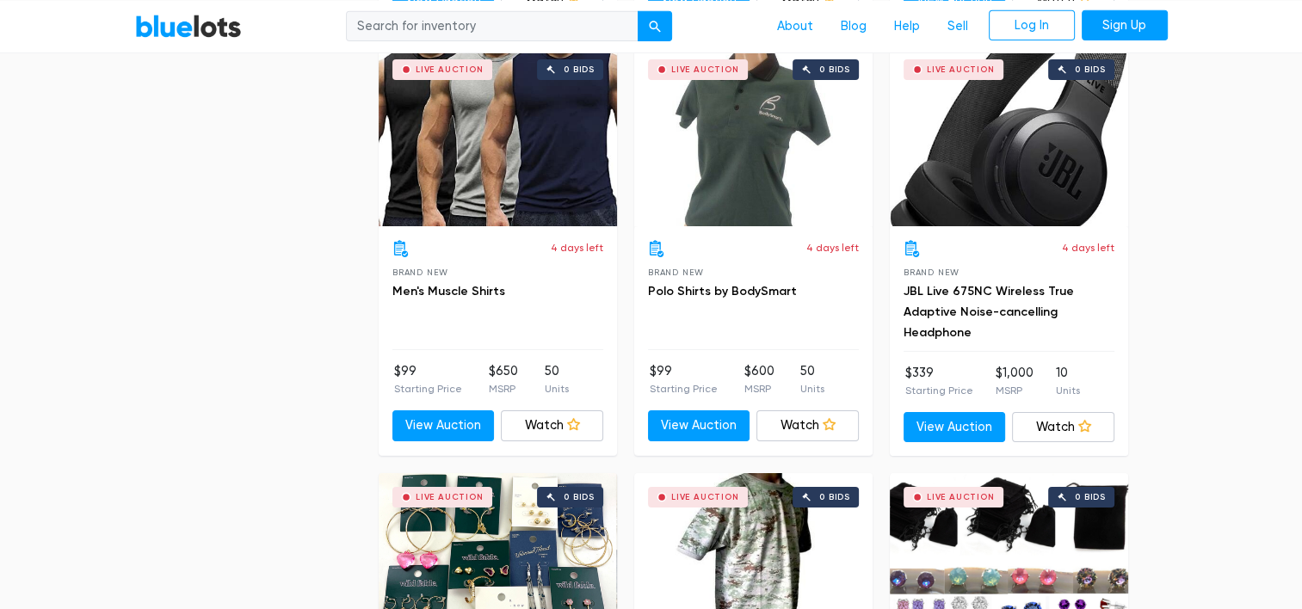
scroll to position [5661, 0]
click at [721, 411] on link "View Auction" at bounding box center [699, 426] width 102 height 31
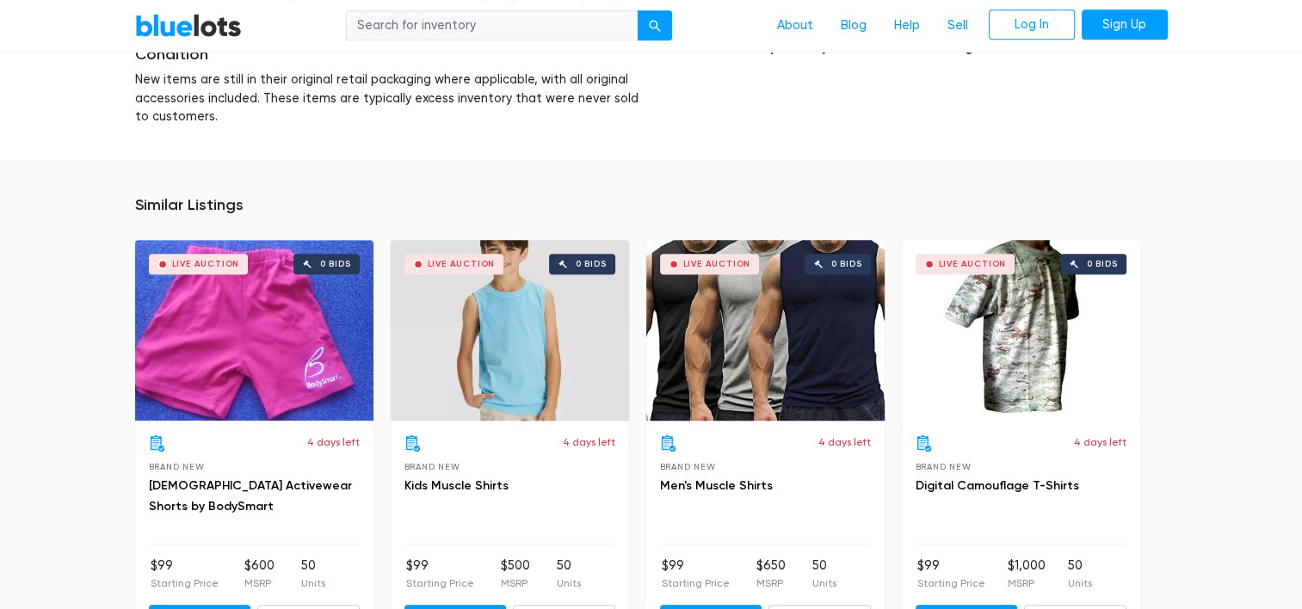
scroll to position [1031, 0]
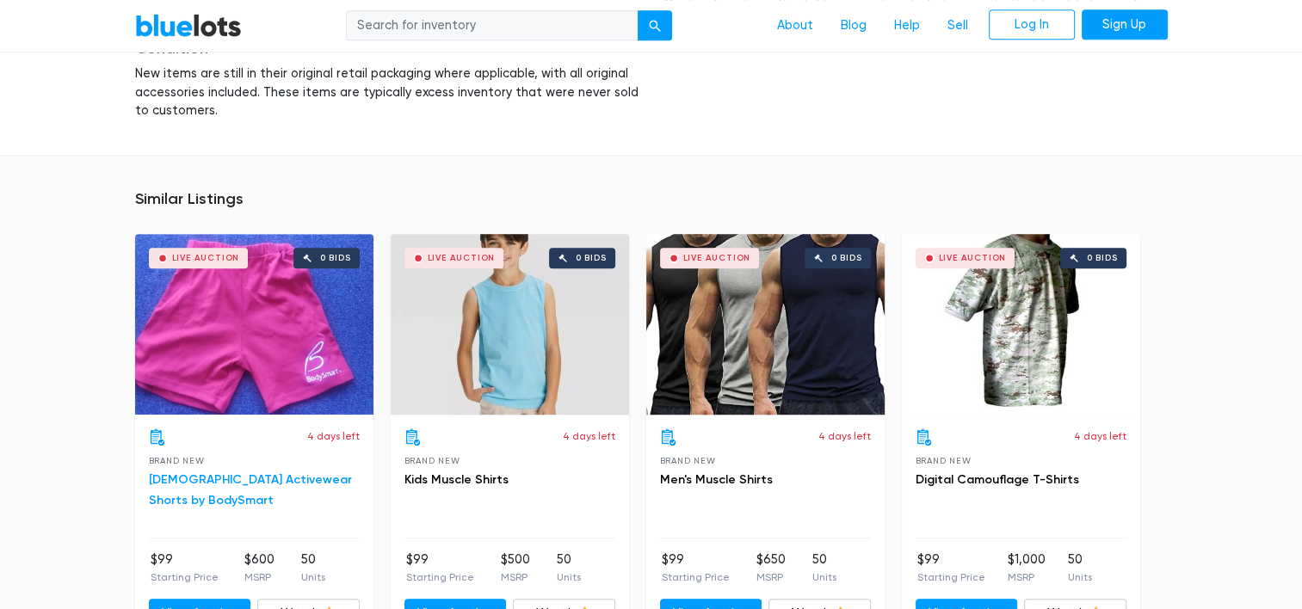
click at [232, 484] on link "[DEMOGRAPHIC_DATA] Activewear Shorts by BodySmart" at bounding box center [250, 490] width 203 height 35
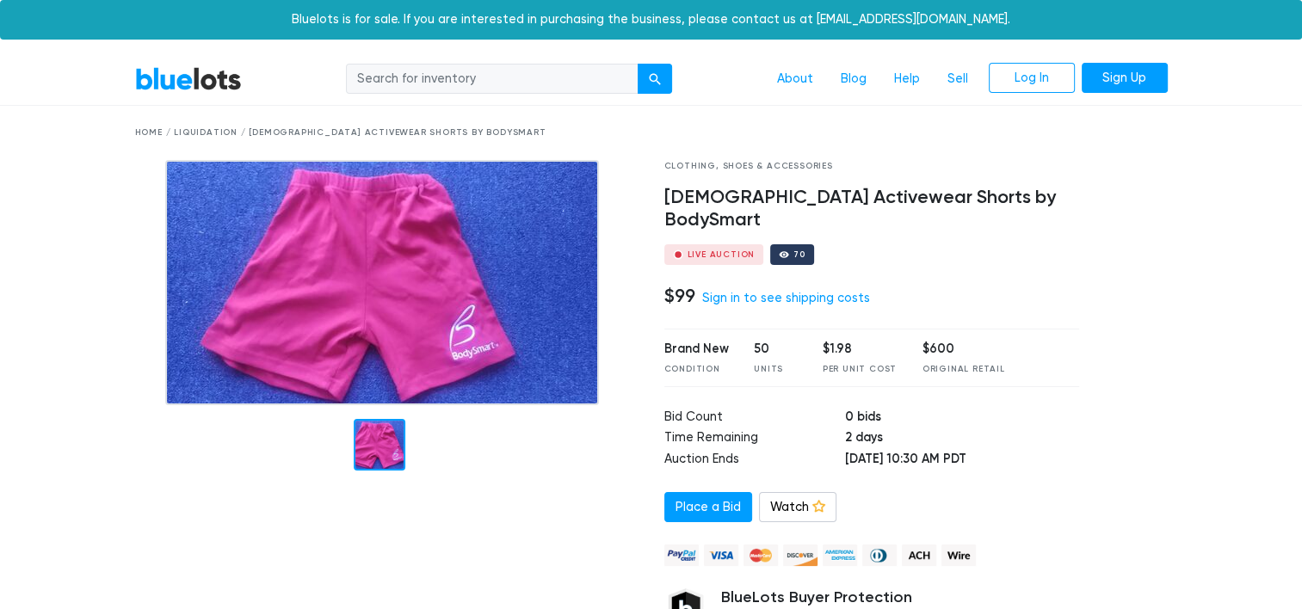
click at [232, 484] on div at bounding box center [386, 430] width 529 height 541
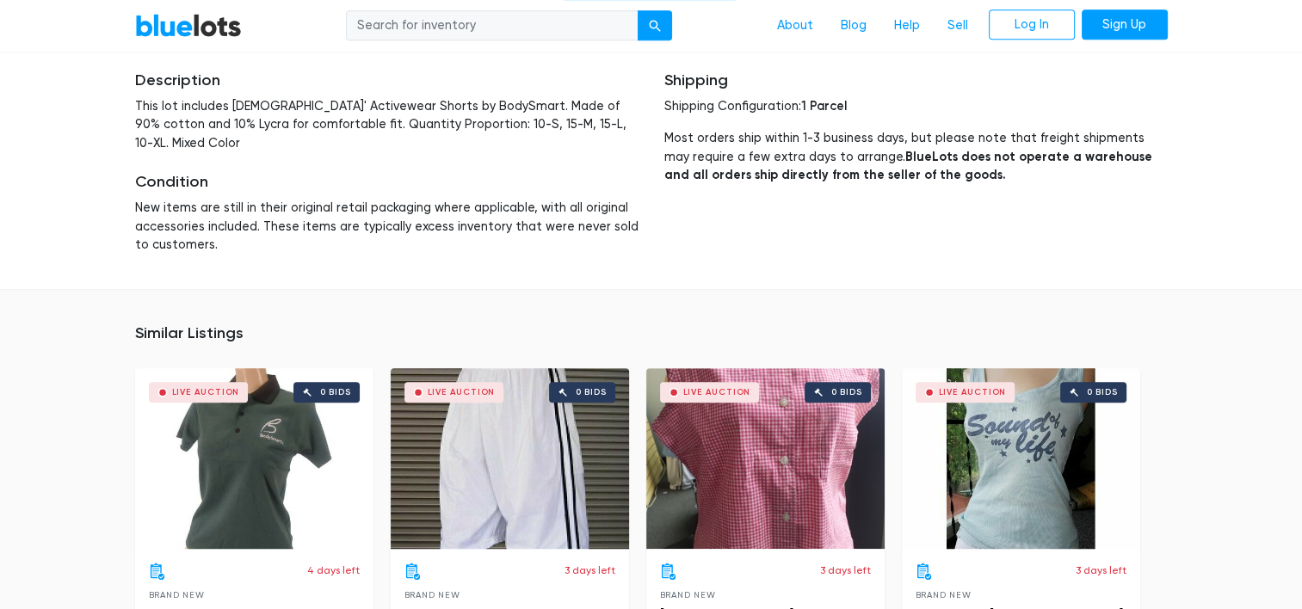
scroll to position [921, 0]
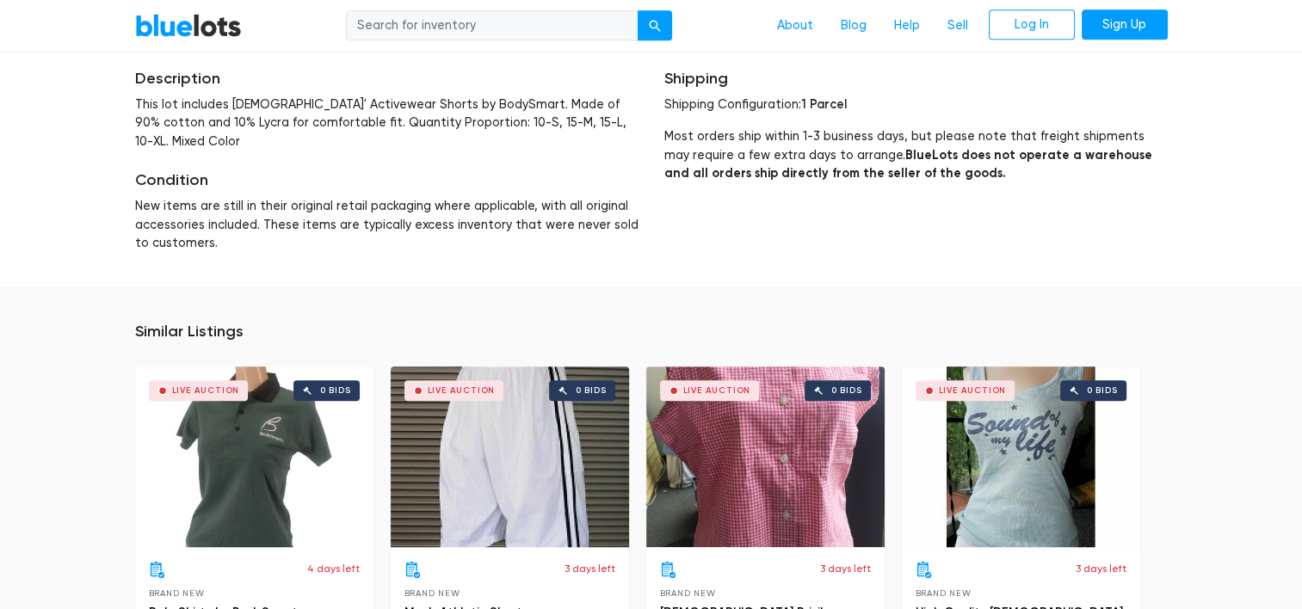
click at [559, 437] on div "Live Auction 0 bids" at bounding box center [510, 457] width 238 height 181
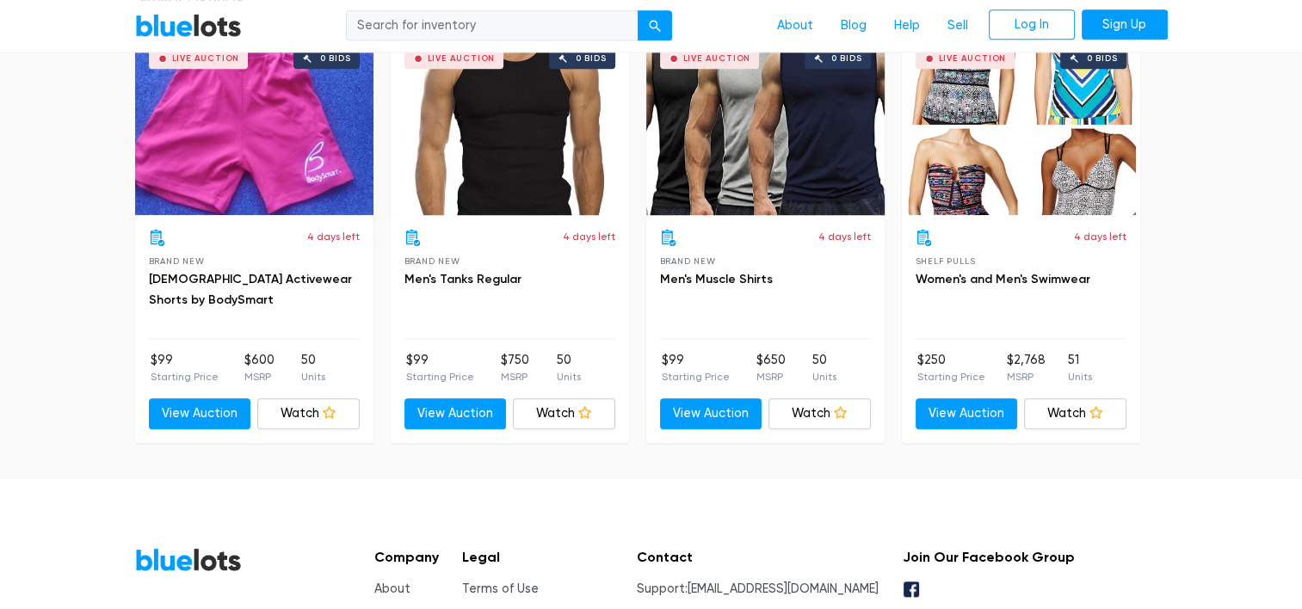
scroll to position [1253, 0]
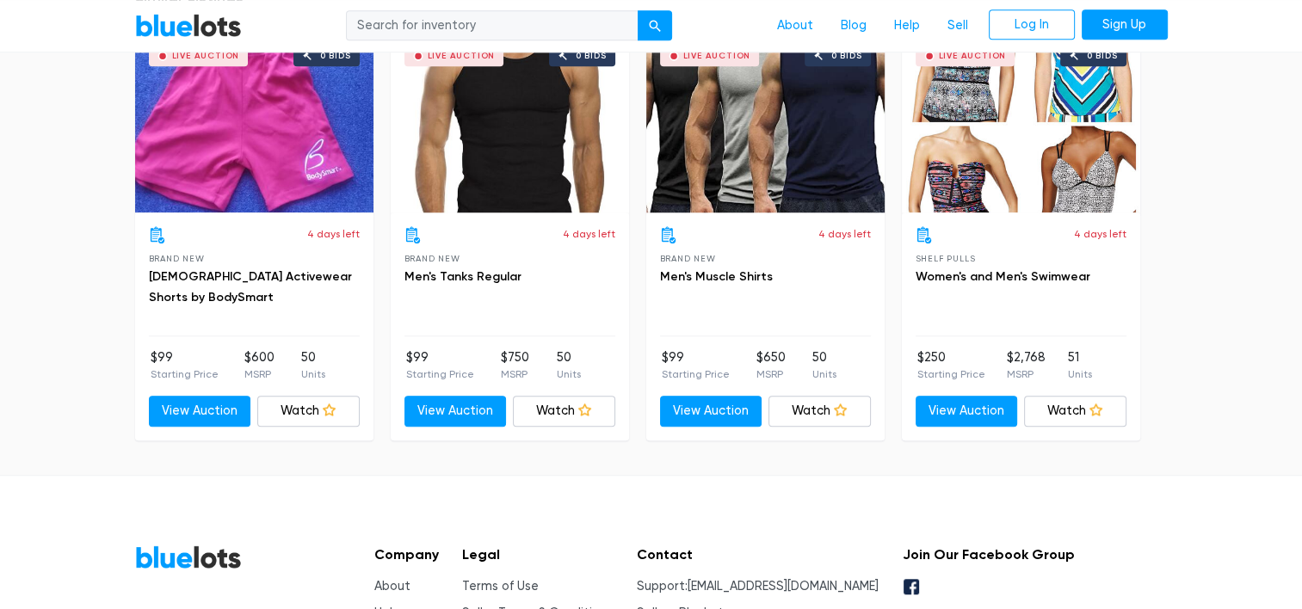
click at [482, 267] on h3 "Men's Tanks Regular" at bounding box center [510, 277] width 211 height 21
click at [486, 274] on link "Men's Tanks Regular" at bounding box center [463, 276] width 117 height 15
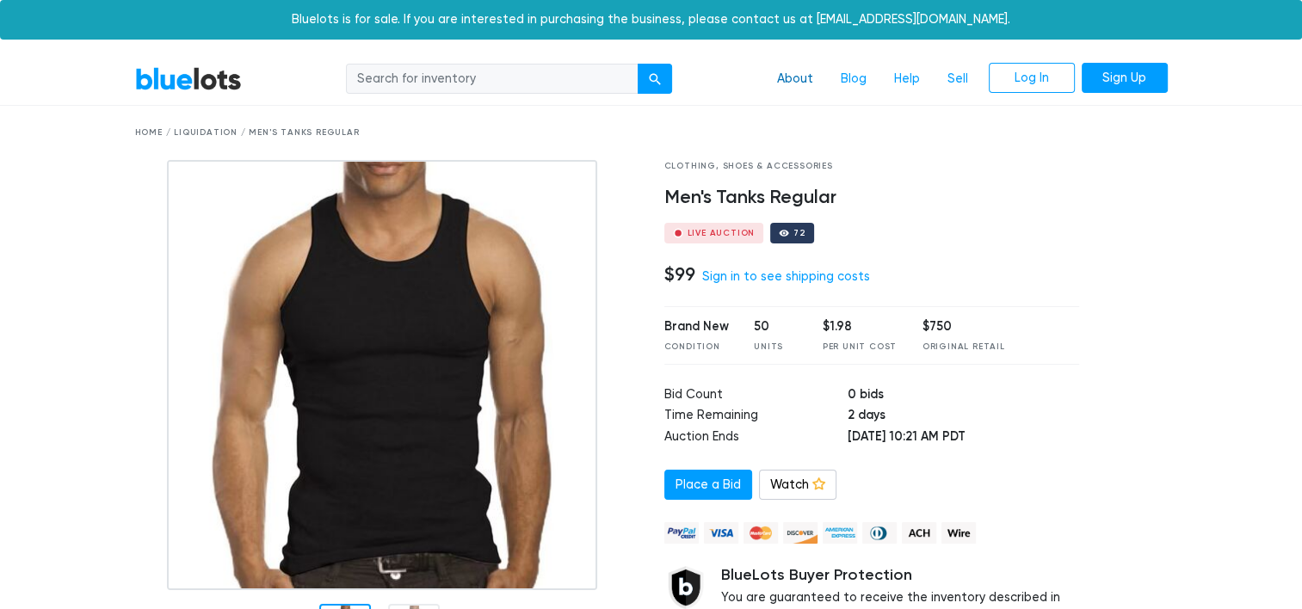
click at [789, 74] on link "About" at bounding box center [796, 79] width 64 height 33
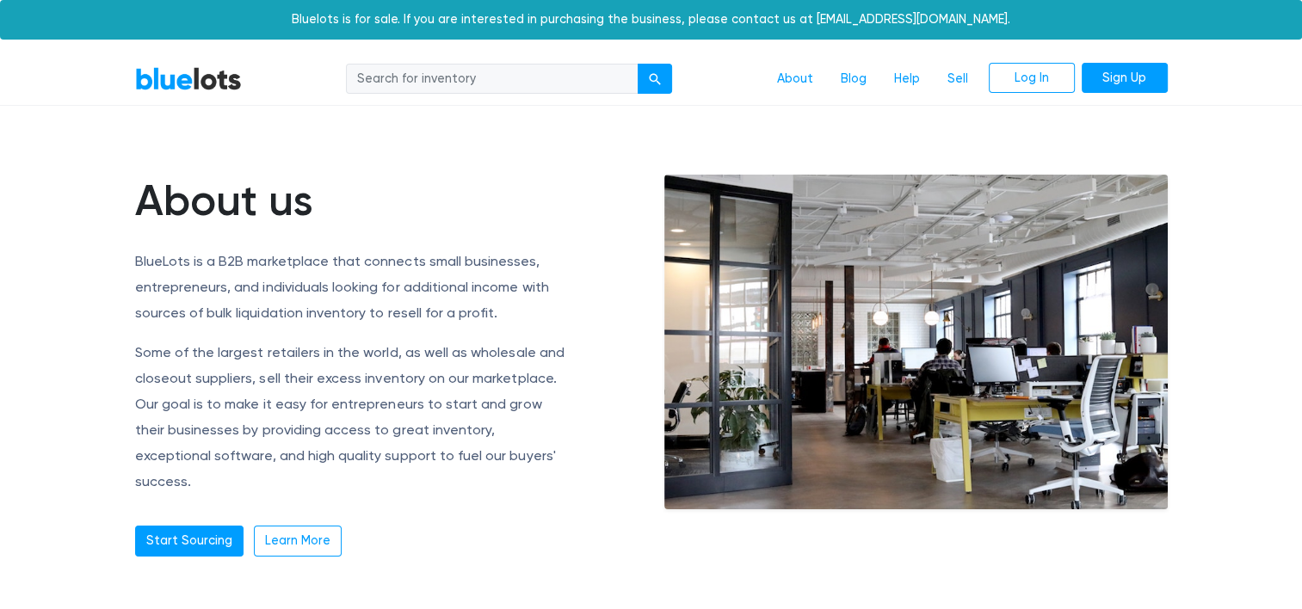
click at [469, 335] on div "About us BlueLots is a B2B marketplace that connects small businesses, entrepre…" at bounding box center [387, 366] width 504 height 382
click at [314, 389] on p "Some of the largest retailers in the world, as well as wholesale and closeout s…" at bounding box center [352, 417] width 435 height 155
click at [195, 77] on link "BlueLots" at bounding box center [188, 78] width 107 height 25
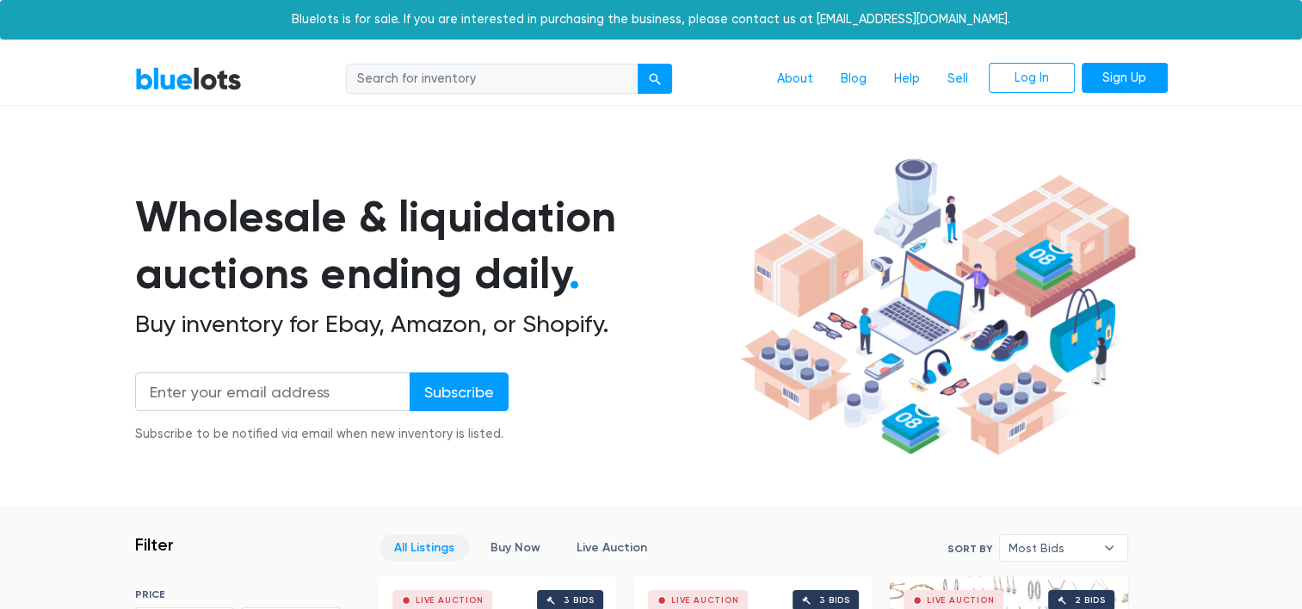
scroll to position [284, 0]
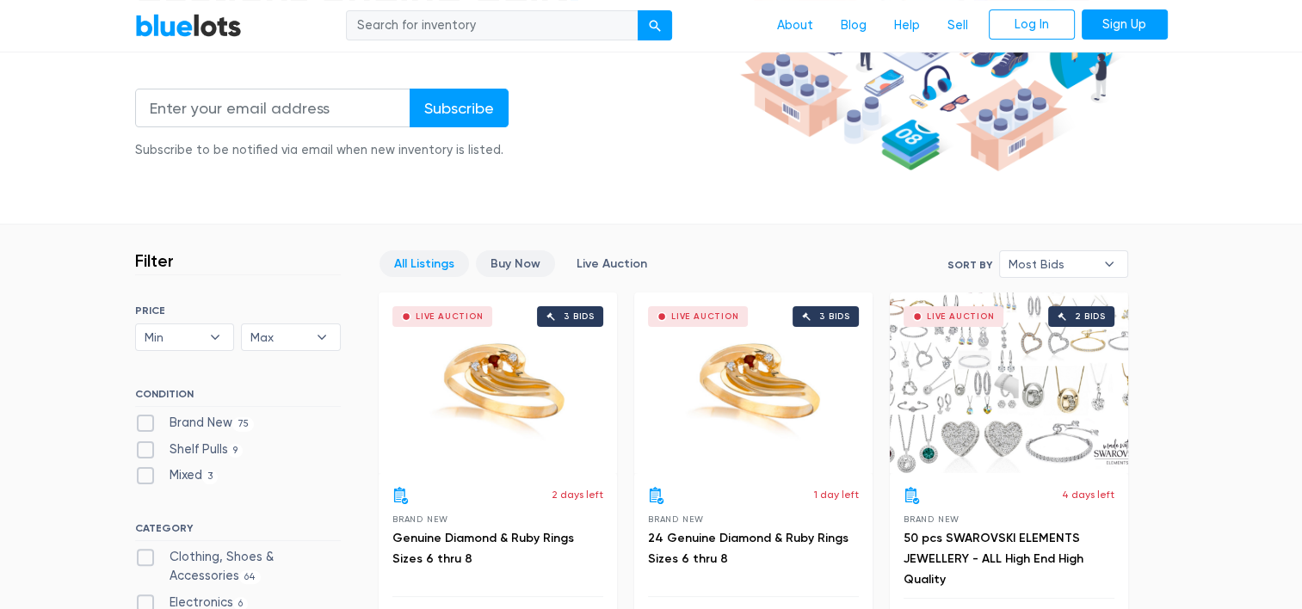
click at [519, 259] on link "Buy Now" at bounding box center [515, 264] width 79 height 27
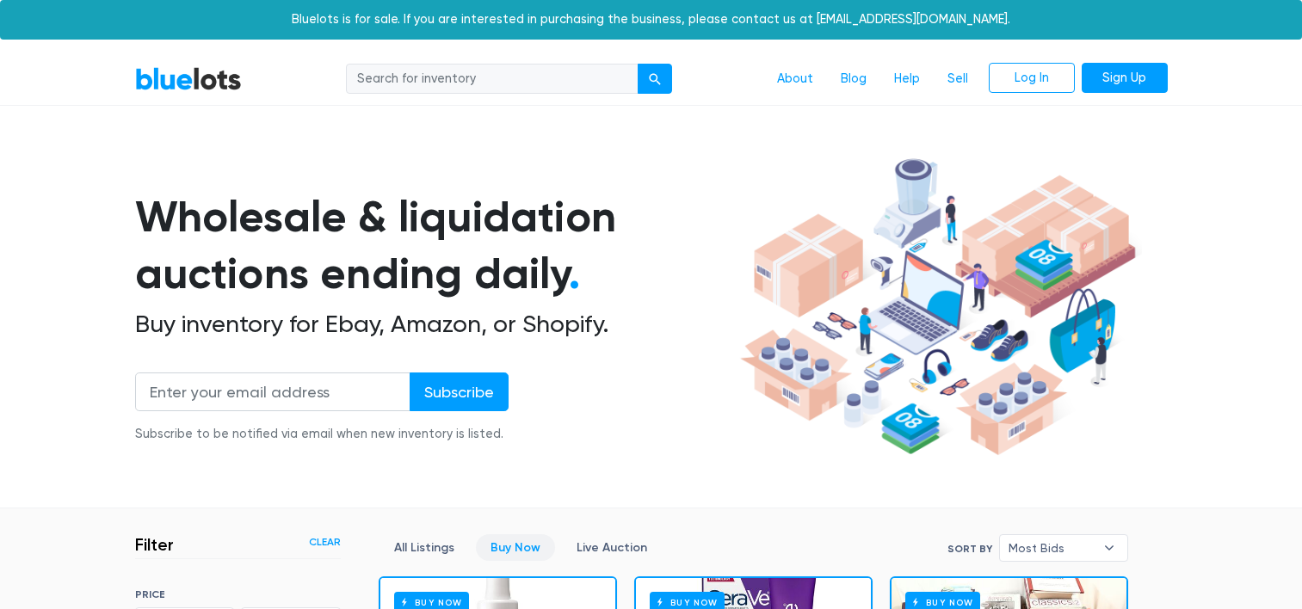
scroll to position [463, 0]
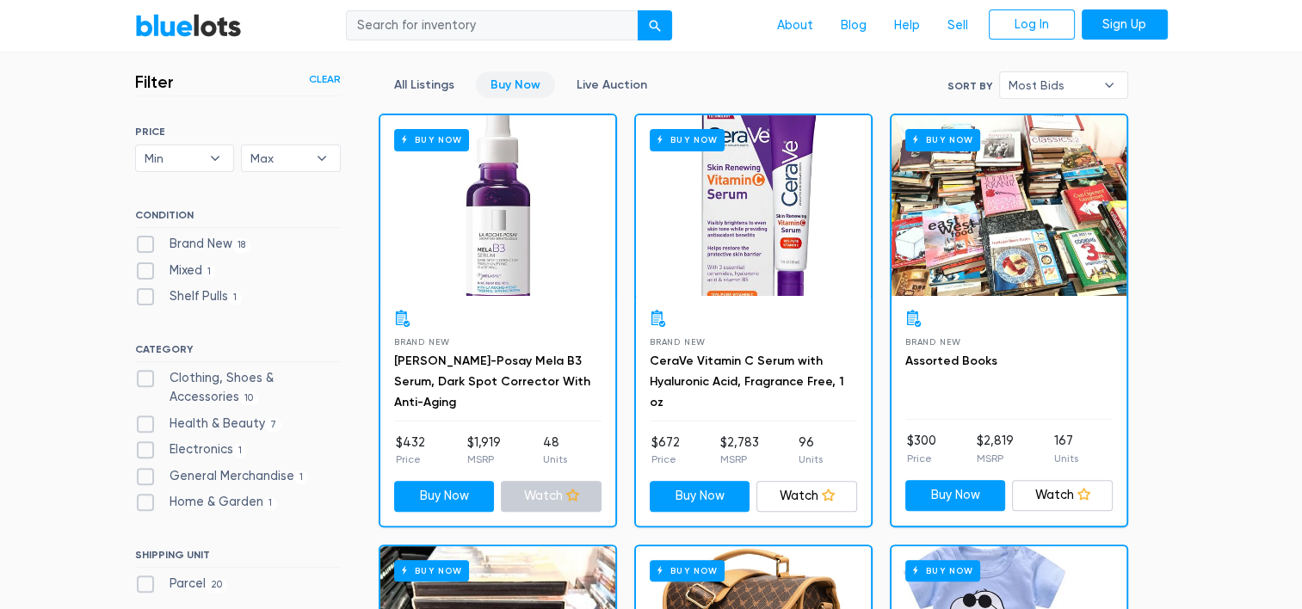
click at [553, 501] on link "Watch" at bounding box center [551, 496] width 101 height 31
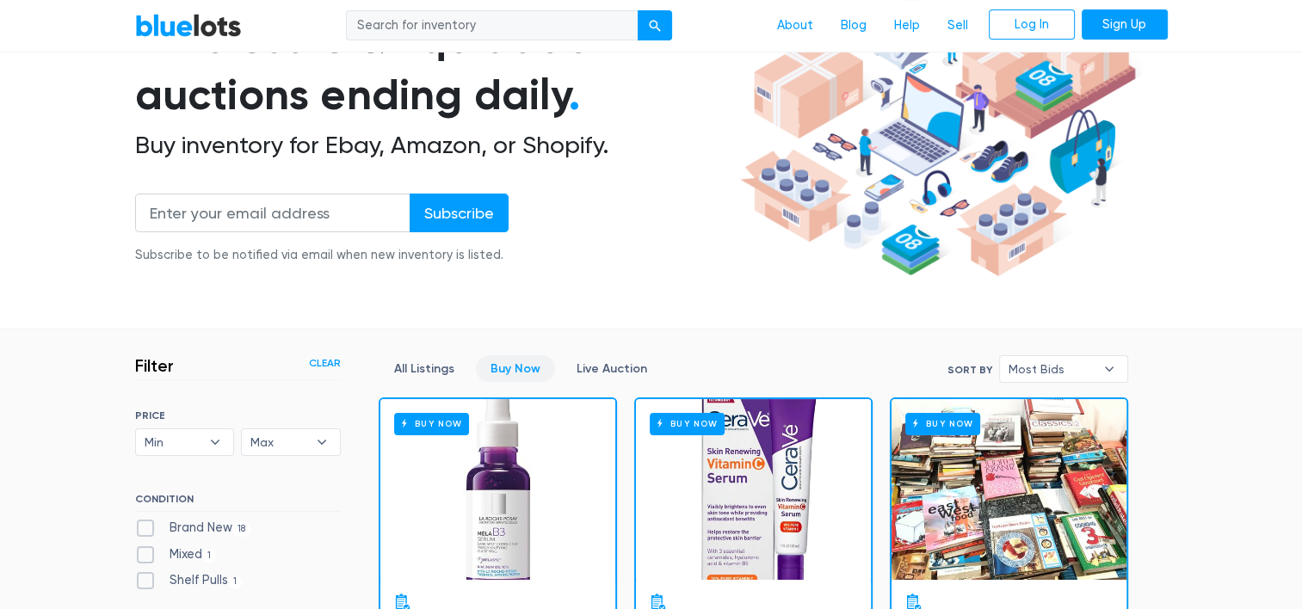
scroll to position [0, 0]
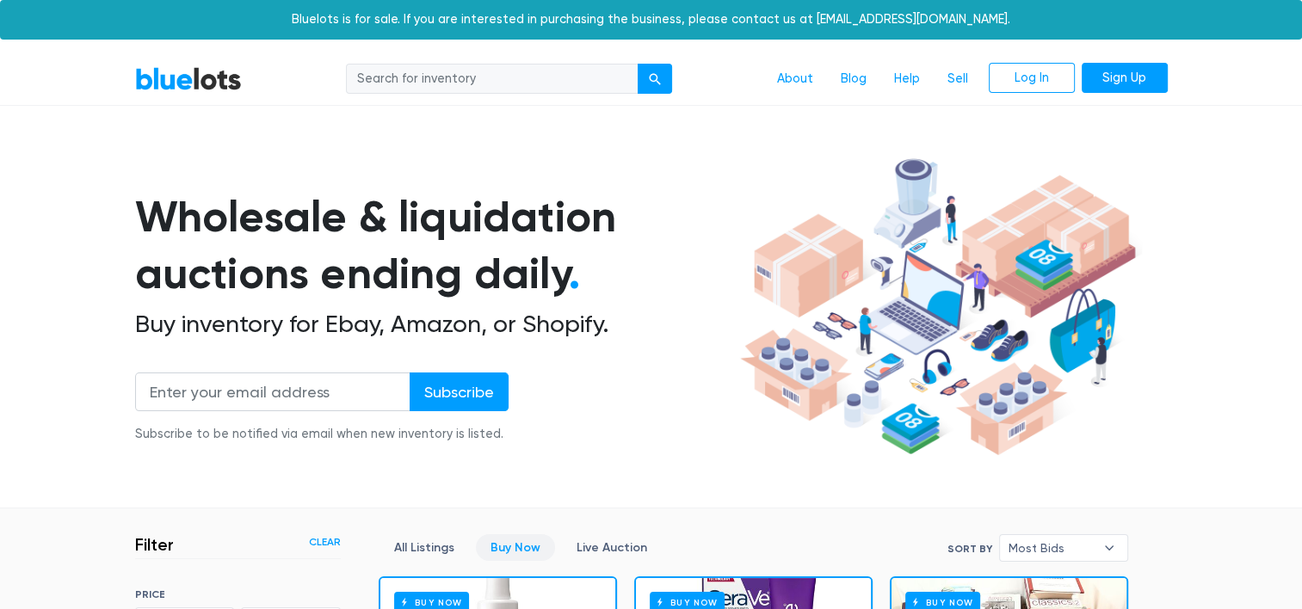
click at [433, 474] on section "Wholesale & liquidation auctions ending daily . Buy inventory for Ebay, Amazon,…" at bounding box center [651, 330] width 1302 height 359
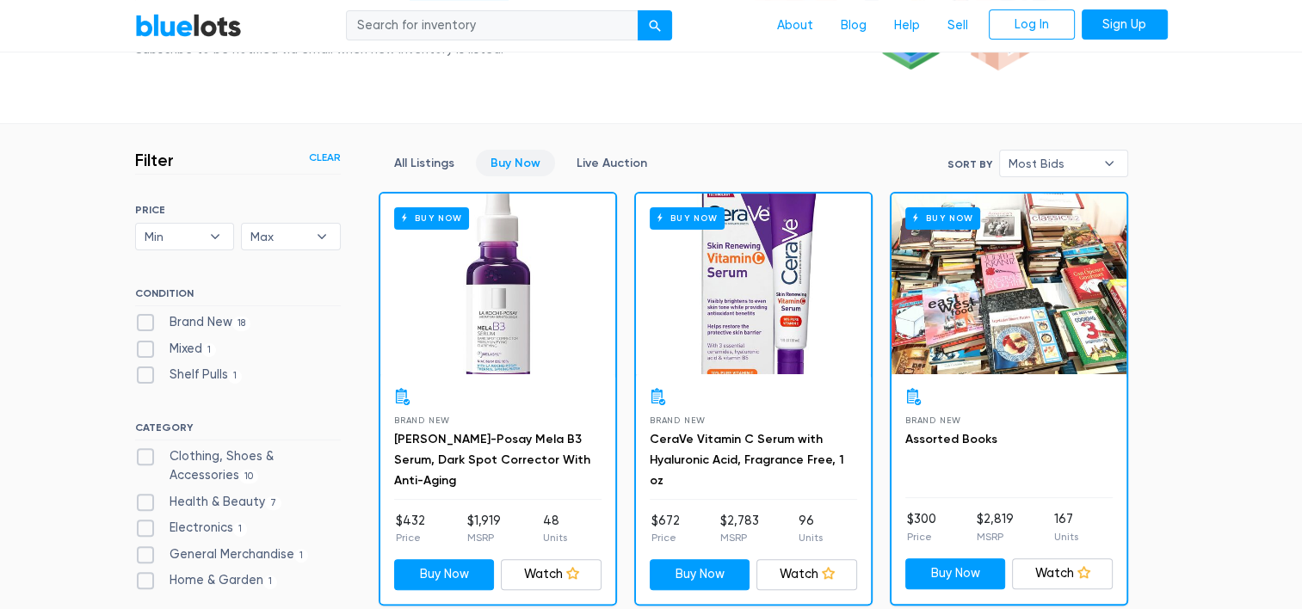
scroll to position [446, 0]
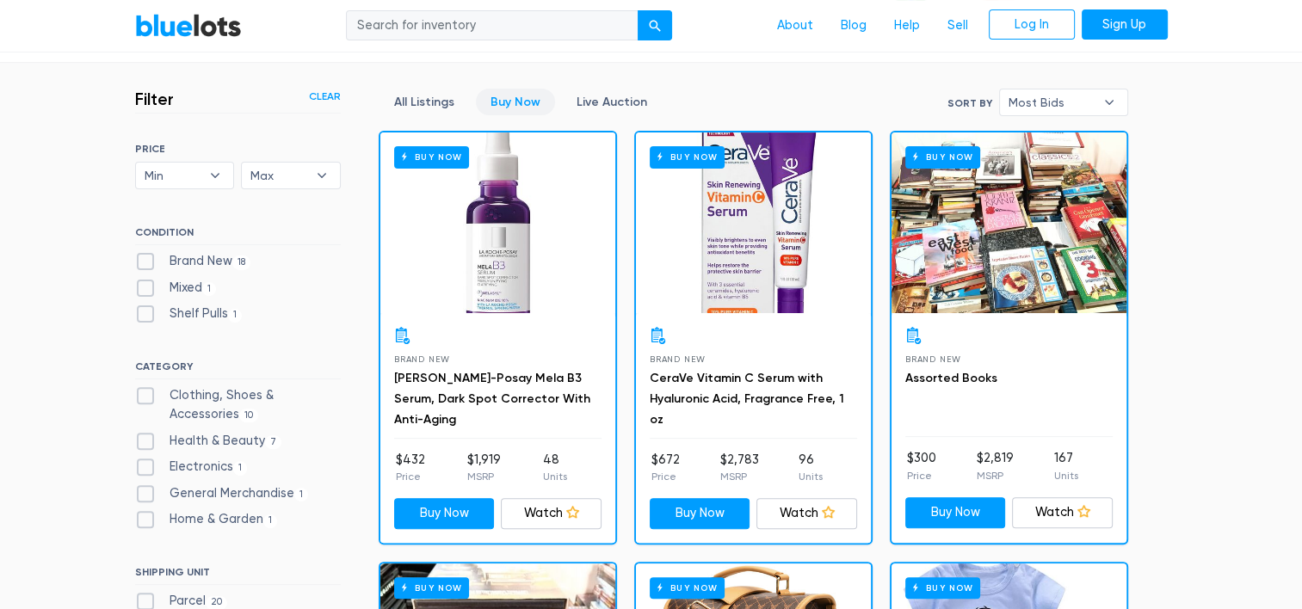
click at [145, 393] on label "Clothing, Shoes & Accessories 10" at bounding box center [238, 405] width 206 height 37
click at [145, 393] on Accessories"] "Clothing, Shoes & Accessories 10" at bounding box center [140, 392] width 11 height 11
checkbox Accessories"] "true"
